Goal: Task Accomplishment & Management: Manage account settings

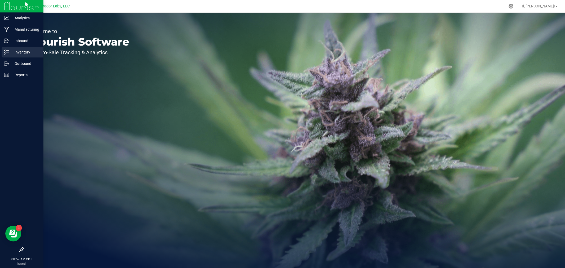
click at [20, 52] on p "Inventory" at bounding box center [25, 52] width 32 height 6
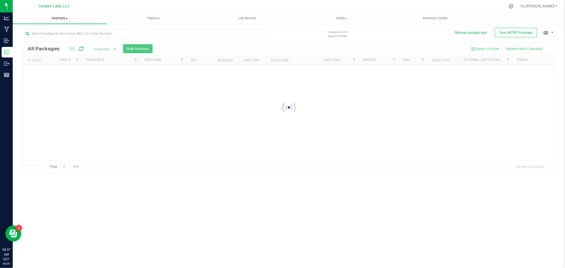
click at [63, 20] on span "Inventory" at bounding box center [60, 18] width 94 height 5
click at [42, 36] on span "All inventory" at bounding box center [31, 38] width 36 height 5
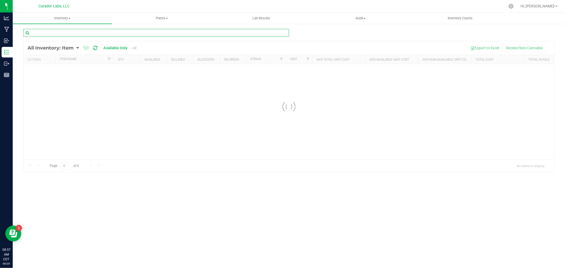
click at [43, 34] on input "text" at bounding box center [156, 33] width 266 height 8
type input "1733"
click at [107, 59] on span "Filter" at bounding box center [109, 59] width 4 height 4
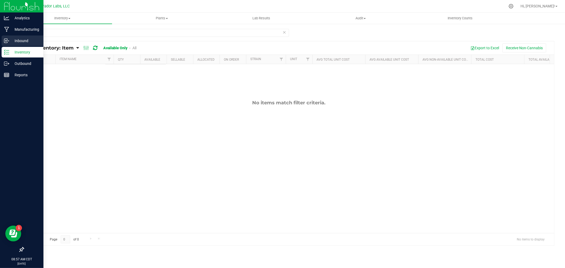
click at [10, 38] on p "Inbound" at bounding box center [25, 41] width 32 height 6
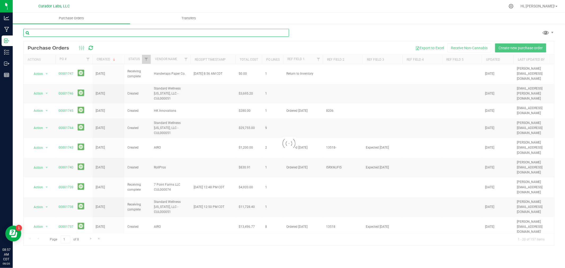
click at [71, 31] on input "text" at bounding box center [156, 33] width 266 height 8
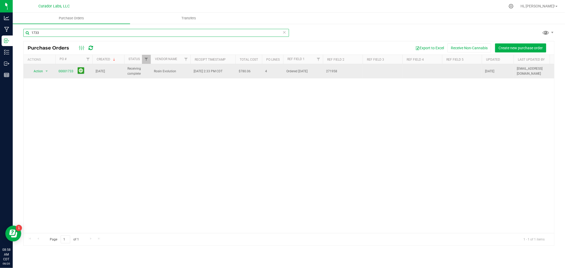
type input "1733"
click at [62, 73] on span "00001733" at bounding box center [66, 71] width 15 height 5
click at [63, 71] on link "00001733" at bounding box center [66, 71] width 15 height 4
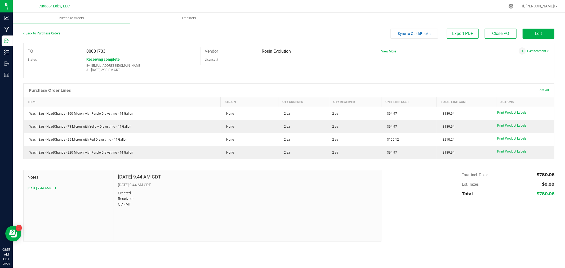
click at [531, 50] on link "1 Attachment" at bounding box center [538, 51] width 22 height 4
click at [549, 57] on icon at bounding box center [547, 57] width 3 height 3
click at [388, 50] on span "View More" at bounding box center [388, 52] width 15 height 4
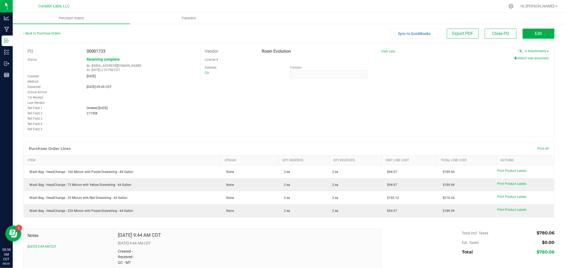
drag, startPoint x: 75, startPoint y: 113, endPoint x: 70, endPoint y: 113, distance: 4.5
click at [70, 113] on div "Ref Field 2 271958" at bounding box center [112, 113] width 177 height 5
copy div "271958"
click at [526, 57] on button "Attach new document" at bounding box center [532, 58] width 35 height 5
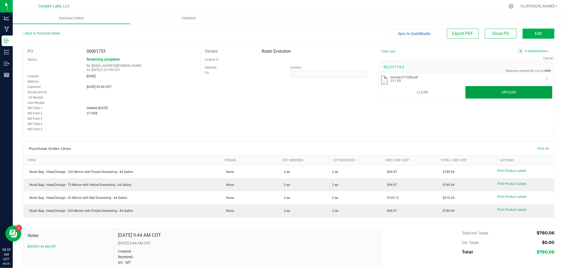
click at [520, 93] on button "Upload" at bounding box center [509, 92] width 87 height 13
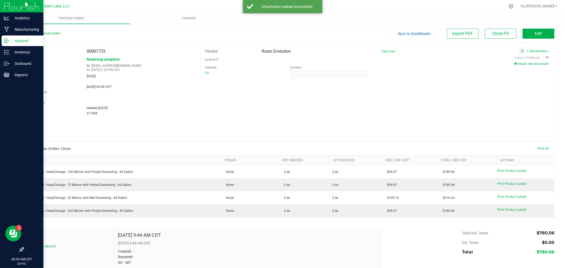
click at [7, 39] on icon at bounding box center [6, 40] width 5 height 5
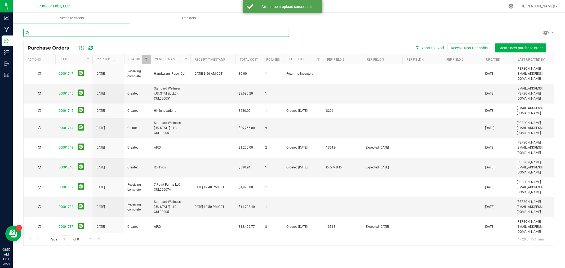
click at [65, 30] on input "text" at bounding box center [156, 33] width 266 height 8
type input "1666"
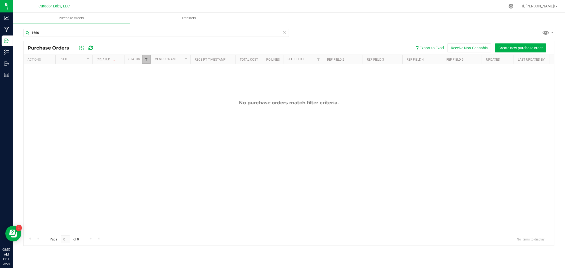
click at [147, 59] on span "Filter" at bounding box center [146, 59] width 4 height 4
click at [157, 95] on span "Closed" at bounding box center [158, 96] width 10 height 3
click at [151, 95] on input "Closed" at bounding box center [148, 96] width 3 height 3
checkbox input "true"
click at [166, 140] on button "Filter" at bounding box center [157, 138] width 25 height 12
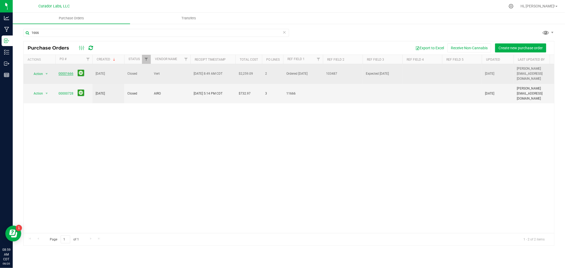
click at [66, 72] on link "00001666" at bounding box center [66, 74] width 15 height 4
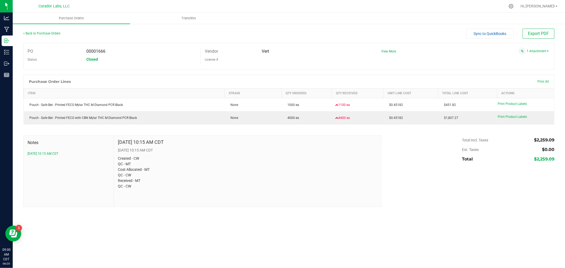
click at [401, 52] on div "1 Attachment" at bounding box center [463, 50] width 172 height 7
click at [391, 51] on span "View More" at bounding box center [388, 52] width 15 height 4
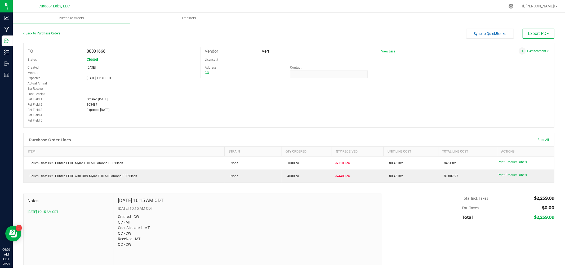
click at [53, 30] on div "Back to Purchase Orders" at bounding box center [89, 34] width 133 height 10
drag, startPoint x: 51, startPoint y: 35, endPoint x: 101, endPoint y: 51, distance: 53.0
click at [74, 52] on div "Back to Purchase Orders Sync to QuickBooks Export PDF PO 00001666 Status Closed…" at bounding box center [288, 147] width 531 height 237
click at [307, 80] on div "PO 00001666 Status Closed Created [DATE] Method Expected [DATE] 11:31 CDT" at bounding box center [288, 85] width 531 height 85
click at [534, 49] on link "1 Attachment" at bounding box center [538, 51] width 22 height 4
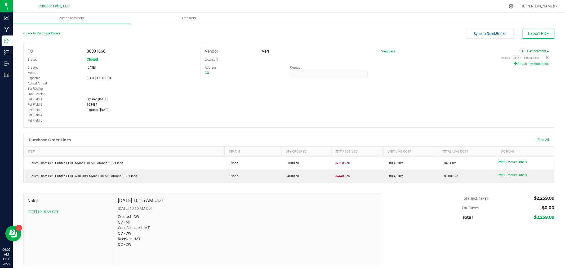
drag, startPoint x: 530, startPoint y: 57, endPoint x: 528, endPoint y: 72, distance: 15.3
click at [528, 72] on div "PO 00001666 Status Closed Created [DATE] Method Expected [DATE] 11:31 CDT" at bounding box center [288, 85] width 531 height 85
click at [529, 65] on button "Attach new document" at bounding box center [532, 63] width 35 height 5
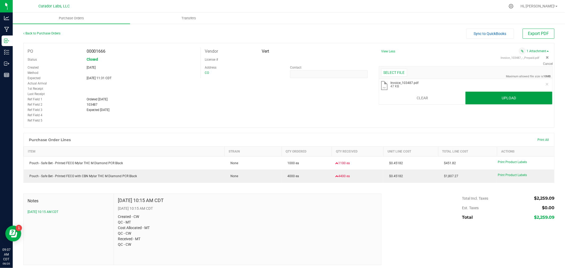
click at [487, 96] on button "Upload" at bounding box center [509, 98] width 87 height 13
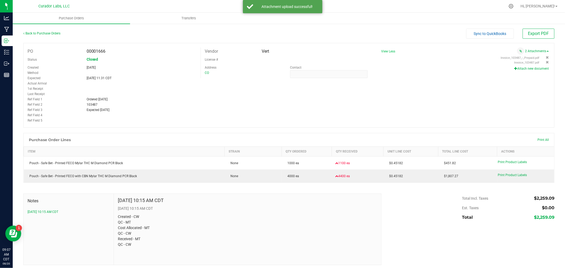
click at [423, 74] on div "PO 00001666 Status Closed Created [DATE] Method Expected [DATE] 11:31 CDT" at bounding box center [288, 85] width 531 height 85
click at [415, 83] on div "PO 00001666 Status Closed Created [DATE] Method Expected [DATE] 11:31 CDT" at bounding box center [288, 85] width 531 height 85
click at [45, 32] on link "Back to Purchase Orders" at bounding box center [41, 34] width 37 height 4
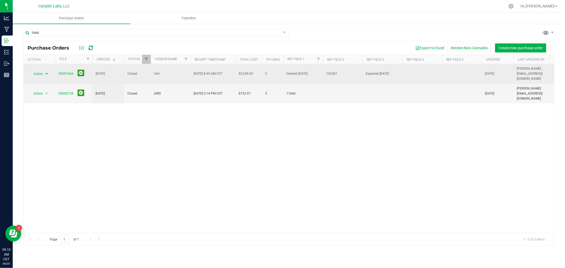
click at [47, 72] on span "select" at bounding box center [47, 74] width 4 height 4
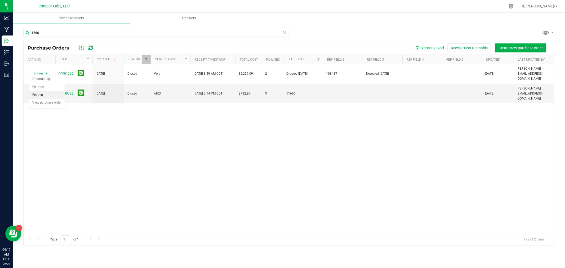
click at [43, 97] on li "Reopen" at bounding box center [47, 95] width 36 height 8
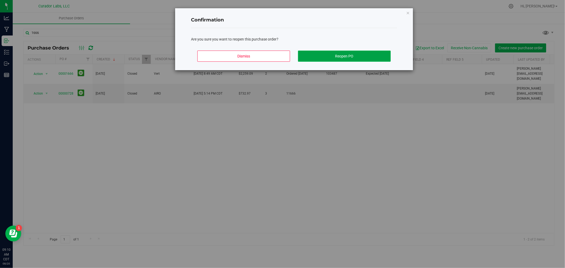
click at [322, 56] on button "Reopen PO" at bounding box center [344, 56] width 93 height 11
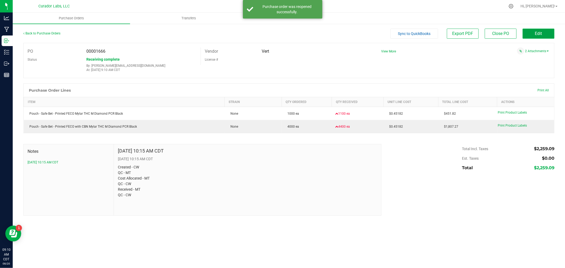
click at [544, 34] on button "Edit" at bounding box center [539, 34] width 32 height 10
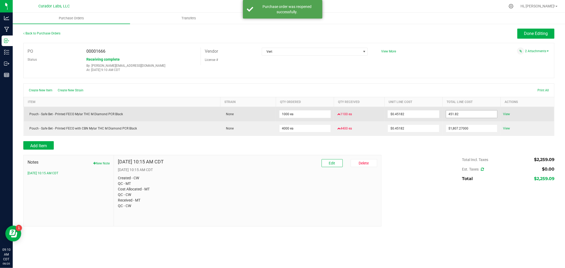
click at [474, 116] on input "451.82" at bounding box center [471, 114] width 51 height 7
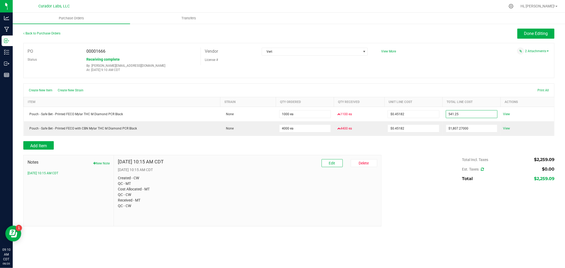
type input "$541.25000"
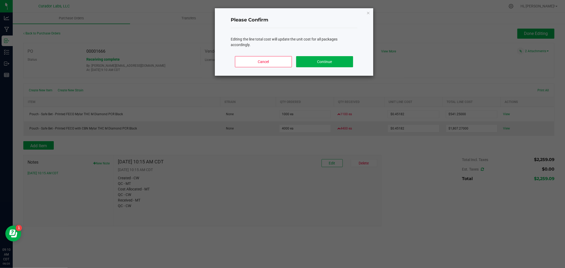
click at [473, 153] on body "Analytics Manufacturing Inbound Inventory Outbound Reports 09:10 AM CDT [DATE] …" at bounding box center [282, 134] width 565 height 268
click at [329, 62] on button "Continue" at bounding box center [324, 61] width 57 height 11
type input "1000"
type input "$0.54125"
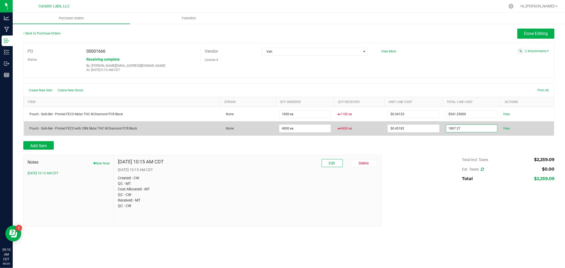
click at [468, 128] on input "1807.27" at bounding box center [471, 128] width 51 height 7
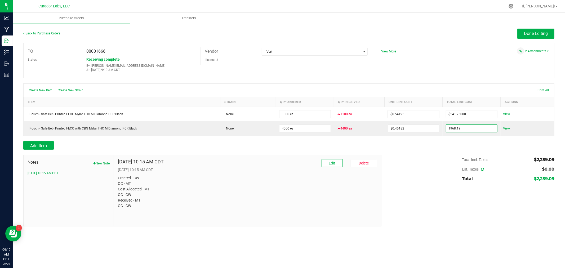
type input "$1,968.19000"
click at [459, 145] on body "Analytics Manufacturing Inbound Inventory Outbound Reports 09:10 AM CDT [DATE] …" at bounding box center [282, 134] width 565 height 268
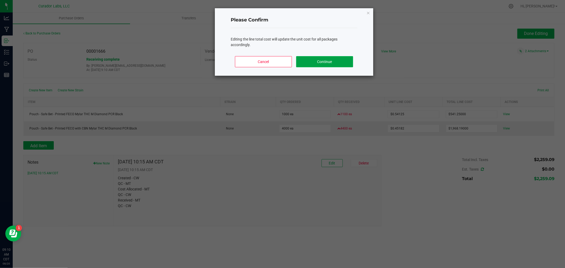
click at [324, 61] on button "Continue" at bounding box center [324, 61] width 57 height 11
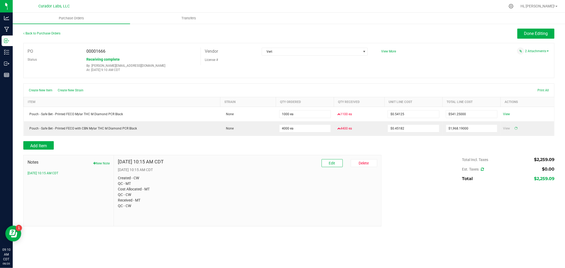
type input "4000"
type input "$0.49205"
click at [527, 33] on span "Done Editing" at bounding box center [536, 33] width 24 height 5
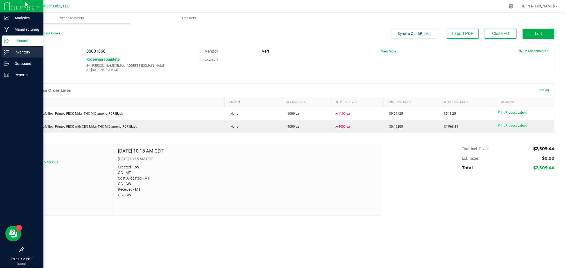
click at [22, 51] on p "Inventory" at bounding box center [25, 52] width 32 height 6
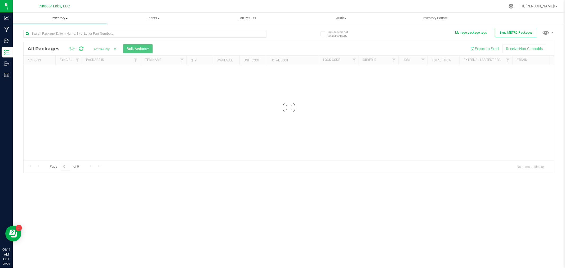
click at [60, 16] on span "Inventory" at bounding box center [60, 18] width 94 height 5
click at [36, 36] on span "All inventory" at bounding box center [31, 38] width 36 height 5
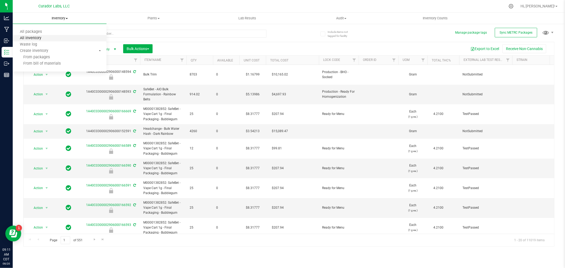
click at [36, 36] on span "All inventory" at bounding box center [31, 38] width 36 height 5
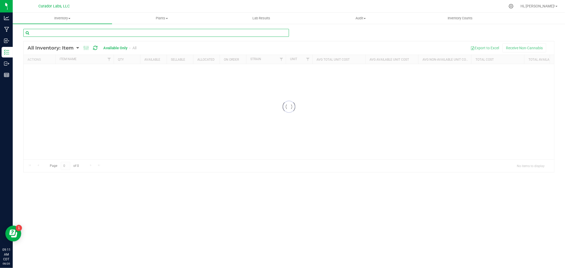
click at [38, 35] on input "text" at bounding box center [156, 33] width 266 height 8
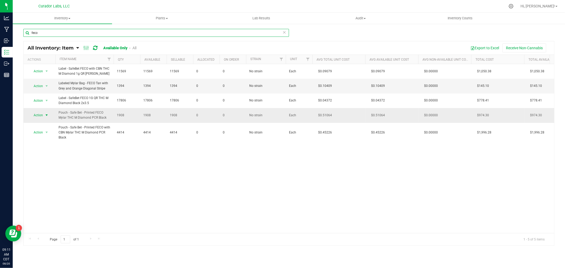
type input "feco"
click at [41, 114] on span "Action" at bounding box center [36, 115] width 14 height 7
click at [42, 133] on li "Edit lots/costs" at bounding box center [46, 132] width 34 height 8
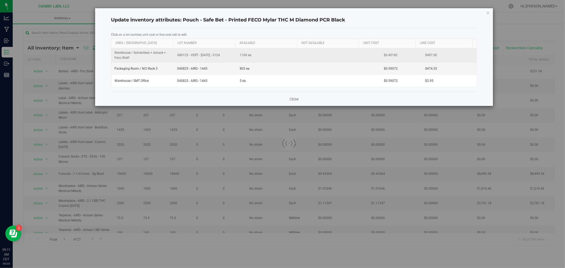
click at [386, 54] on td "$0.45182" at bounding box center [390, 55] width 57 height 15
click at [386, 54] on input "0.45182" at bounding box center [389, 55] width 51 height 7
type input "0.54125"
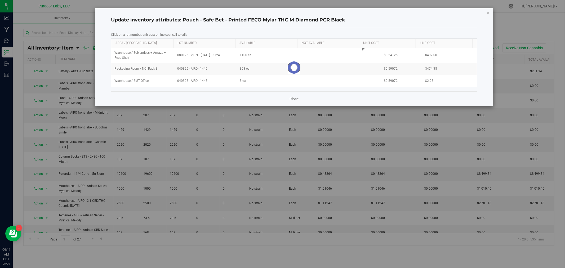
click at [393, 30] on div "Click on a lot number, unit cost or line cost cell to edit Area / Locn Lot Numb…" at bounding box center [294, 60] width 366 height 64
click at [292, 100] on link "Close" at bounding box center [294, 98] width 9 height 5
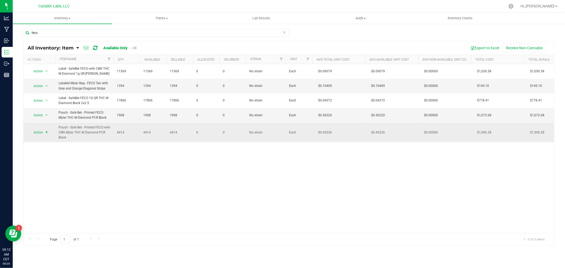
click at [38, 132] on span "Action" at bounding box center [36, 132] width 14 height 7
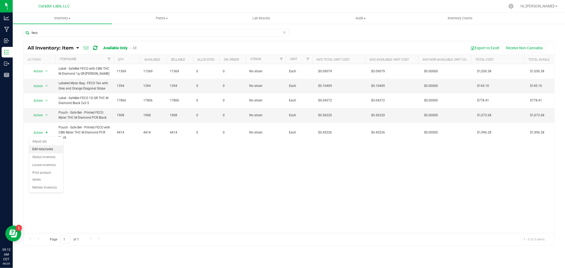
click at [42, 148] on li "Edit lots/costs" at bounding box center [46, 150] width 34 height 8
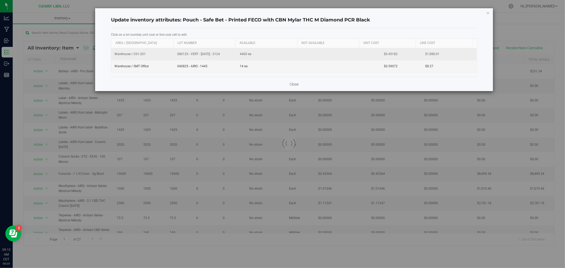
click at [388, 52] on td "$0.45182" at bounding box center [390, 54] width 57 height 12
click at [388, 52] on input "0.45182" at bounding box center [389, 53] width 51 height 7
type input "0.49205"
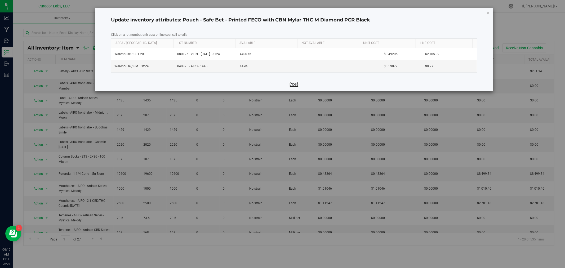
click at [292, 84] on link "Close" at bounding box center [294, 84] width 9 height 5
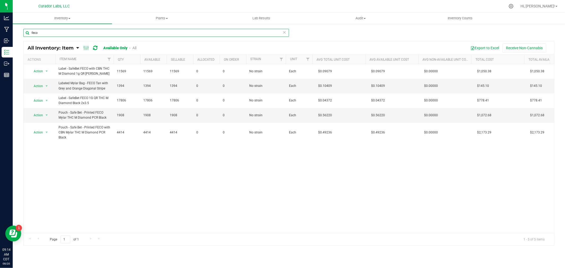
click at [69, 34] on input "feco" at bounding box center [156, 33] width 266 height 8
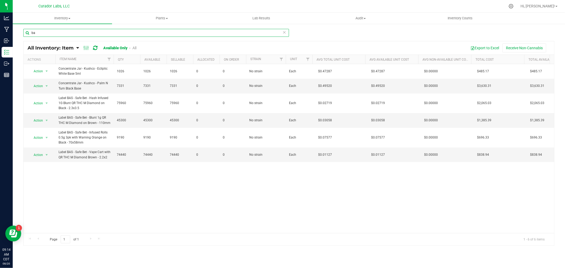
type input "b"
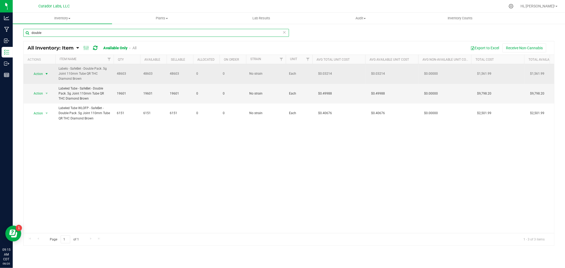
type input "double"
click at [41, 73] on span "Action" at bounding box center [36, 73] width 14 height 7
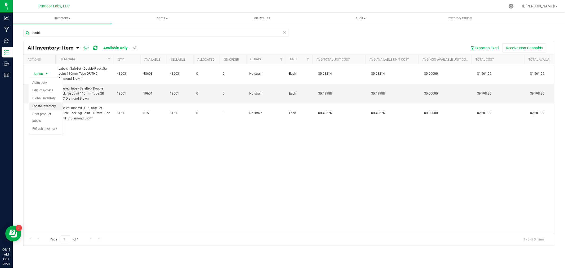
click at [42, 104] on li "Locate inventory" at bounding box center [46, 107] width 34 height 8
